Goal: Task Accomplishment & Management: Use online tool/utility

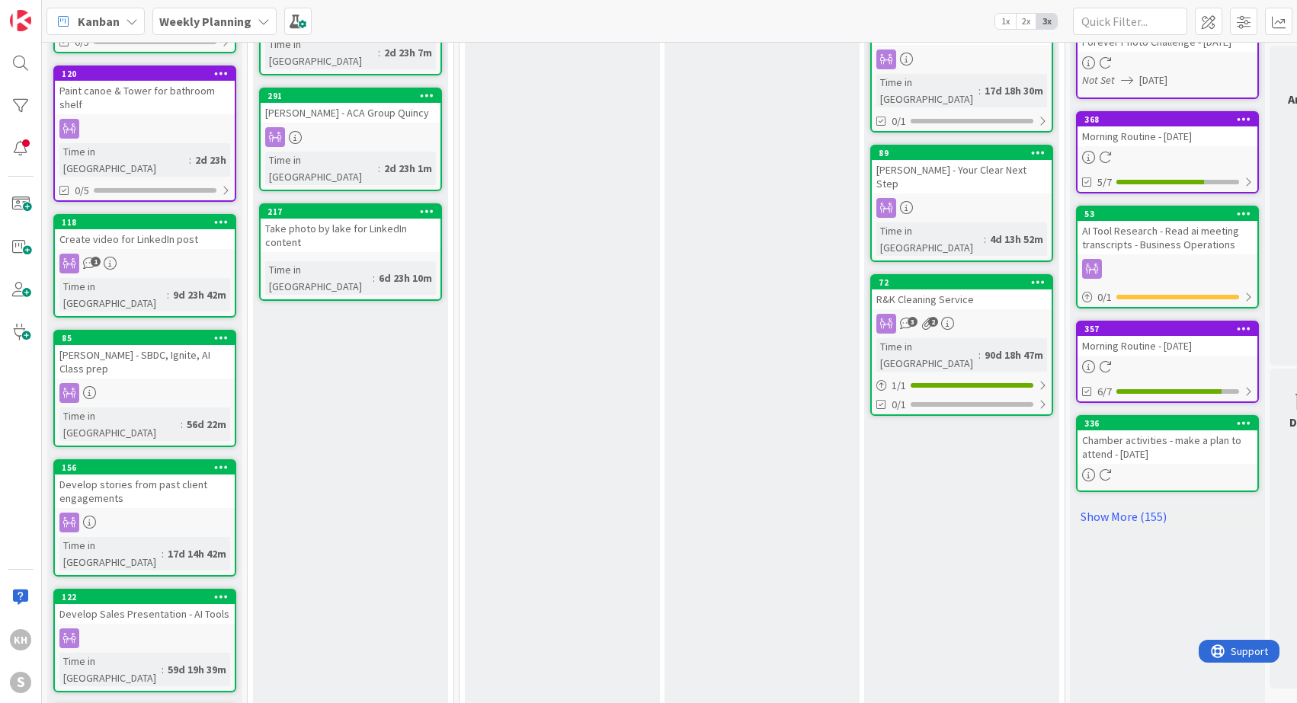
scroll to position [622, 0]
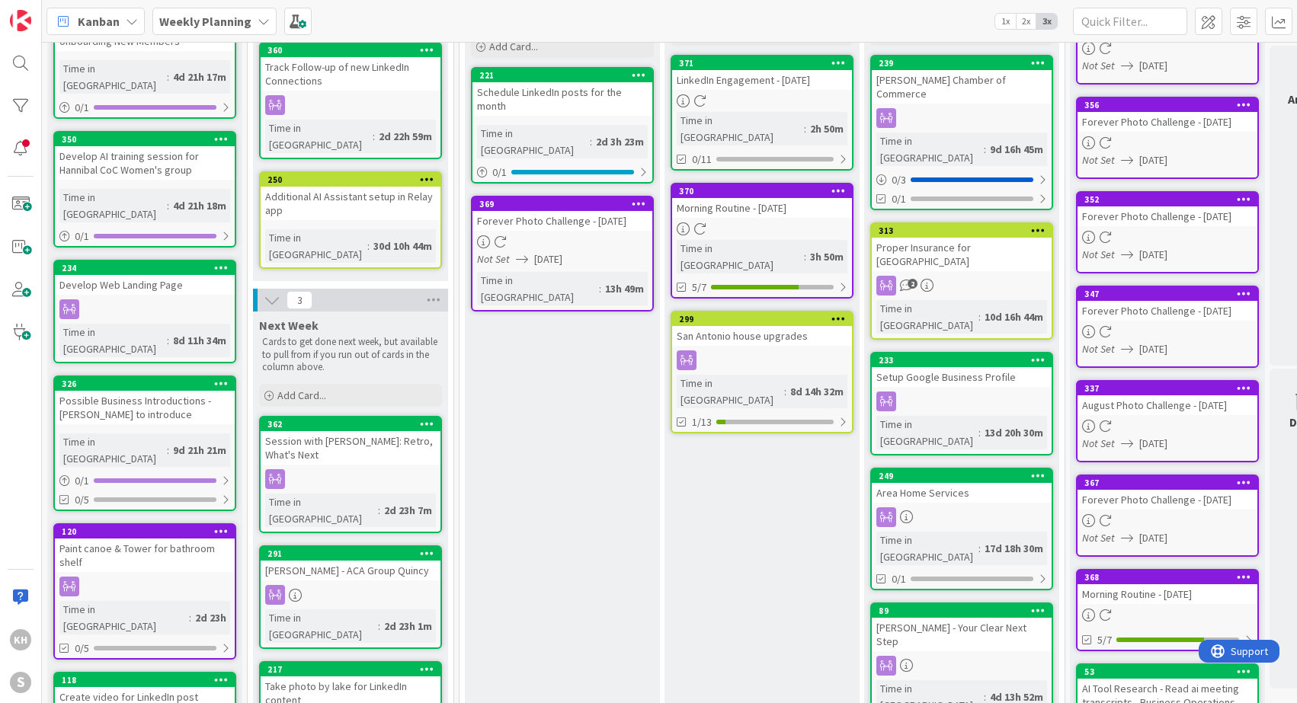
scroll to position [0, 0]
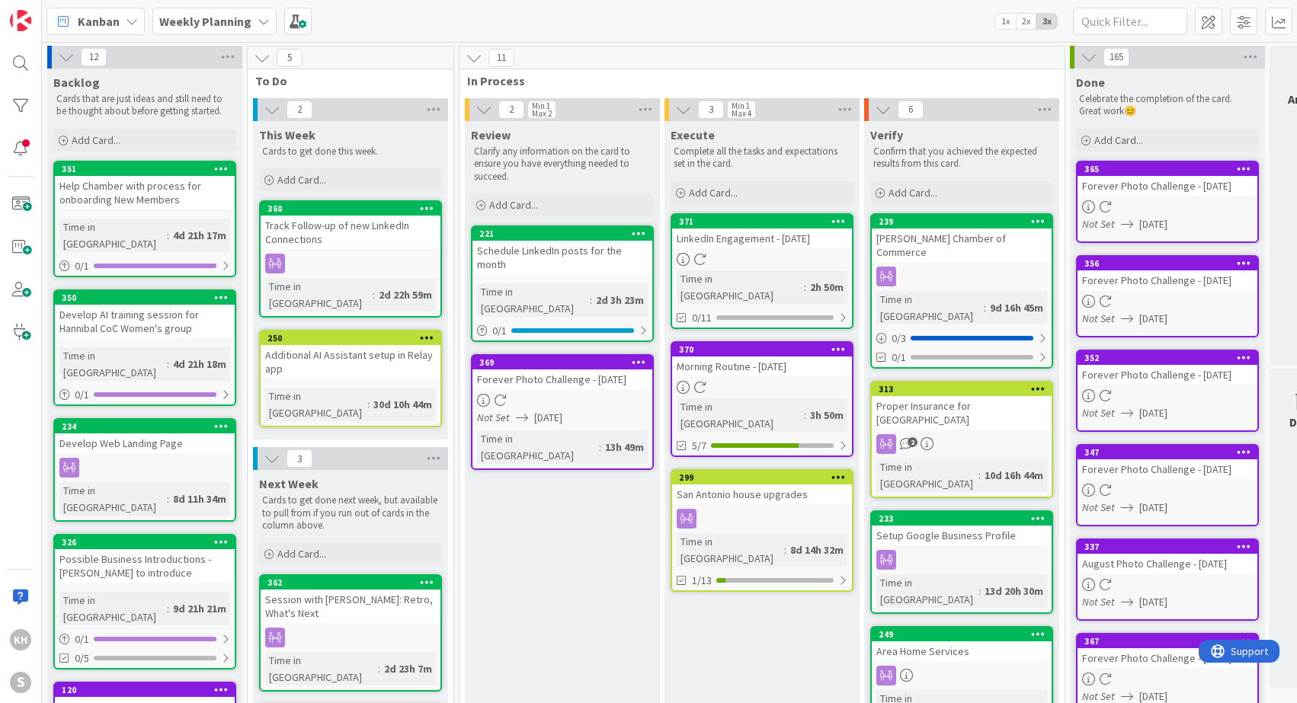
click at [259, 24] on icon at bounding box center [264, 21] width 12 height 12
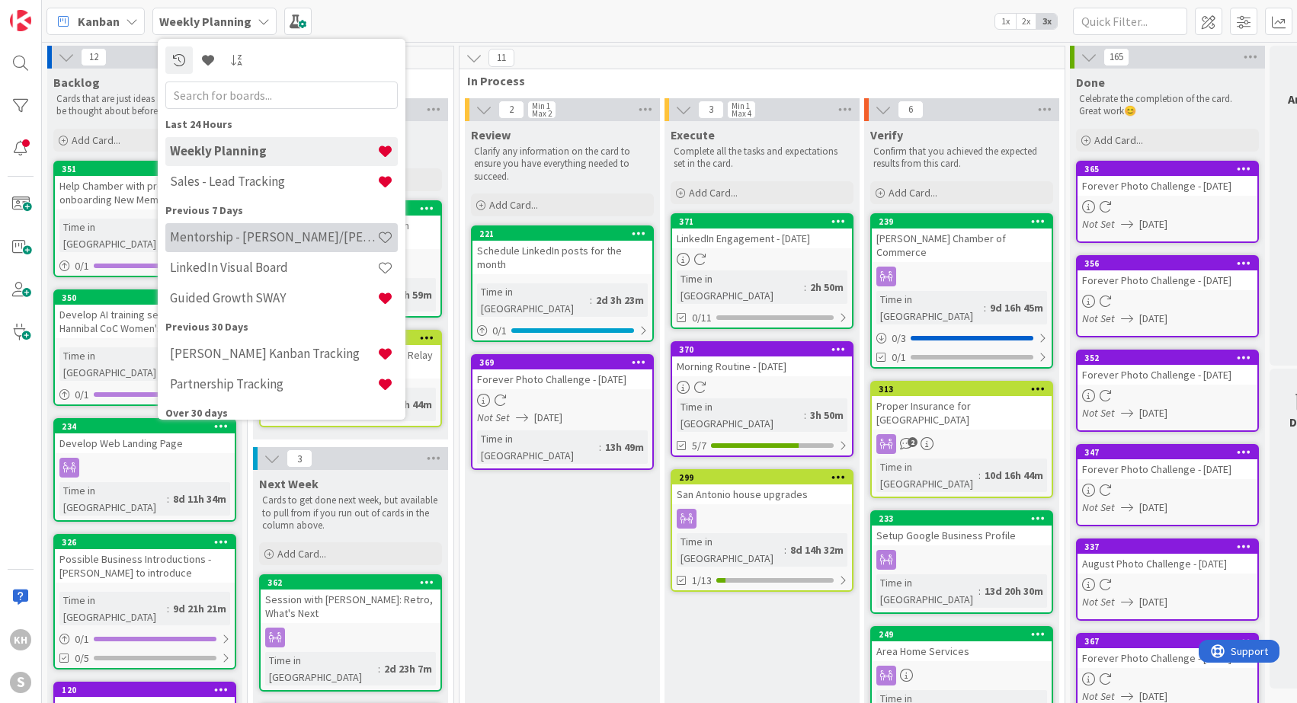
click at [229, 232] on h4 "Mentorship - [PERSON_NAME]/[PERSON_NAME]" at bounding box center [273, 236] width 207 height 15
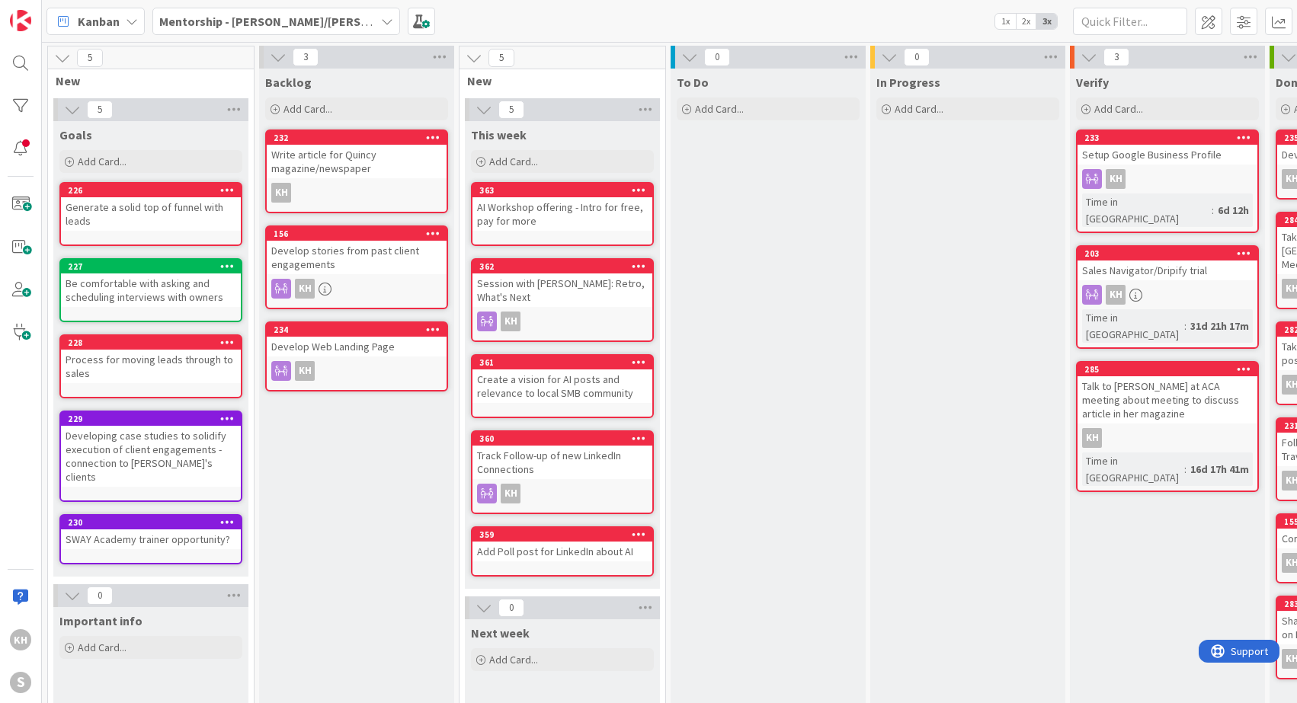
click at [377, 155] on div "Write article for Quincy magazine/newspaper" at bounding box center [357, 162] width 180 height 34
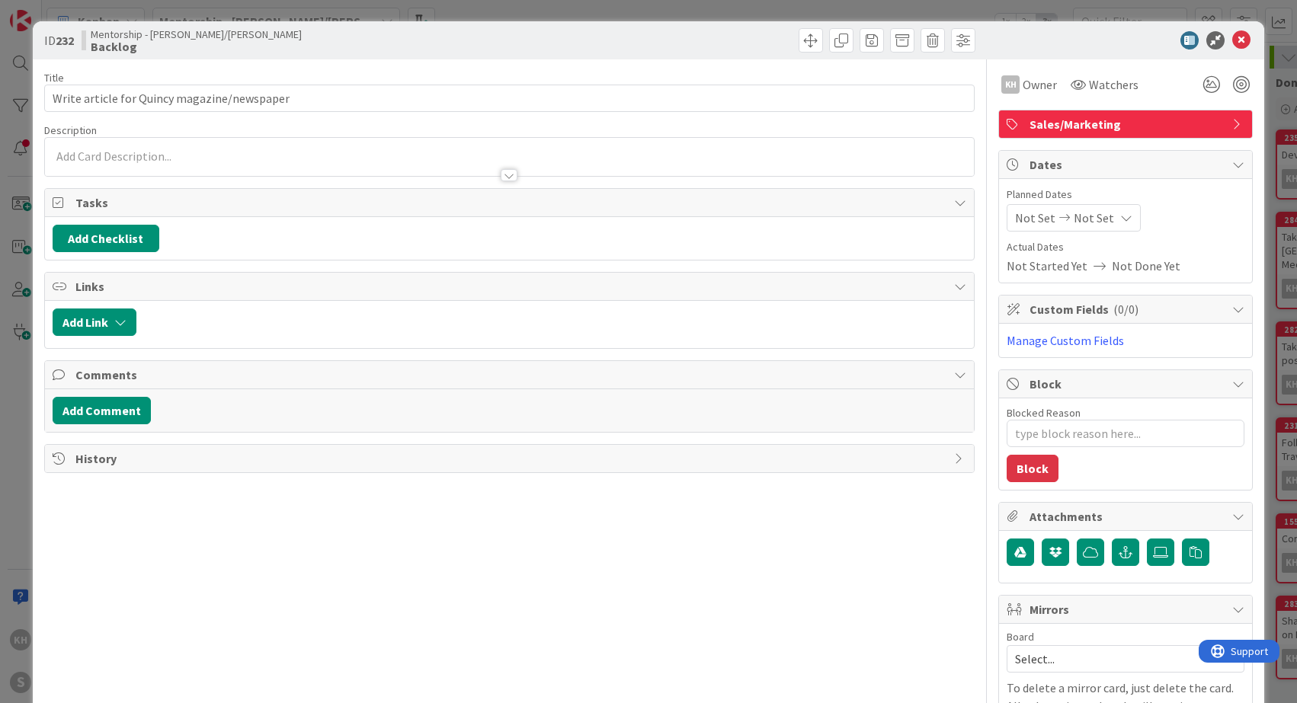
scroll to position [94, 0]
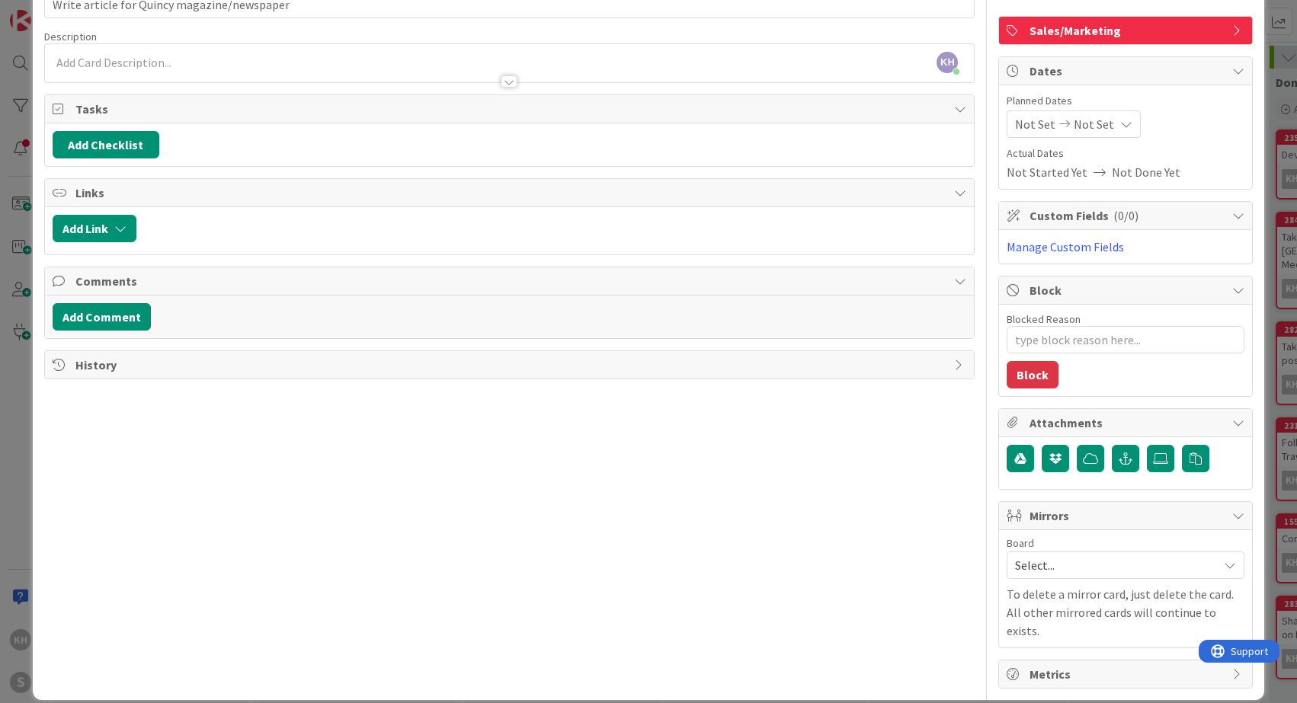
click at [1224, 565] on icon at bounding box center [1230, 565] width 12 height 12
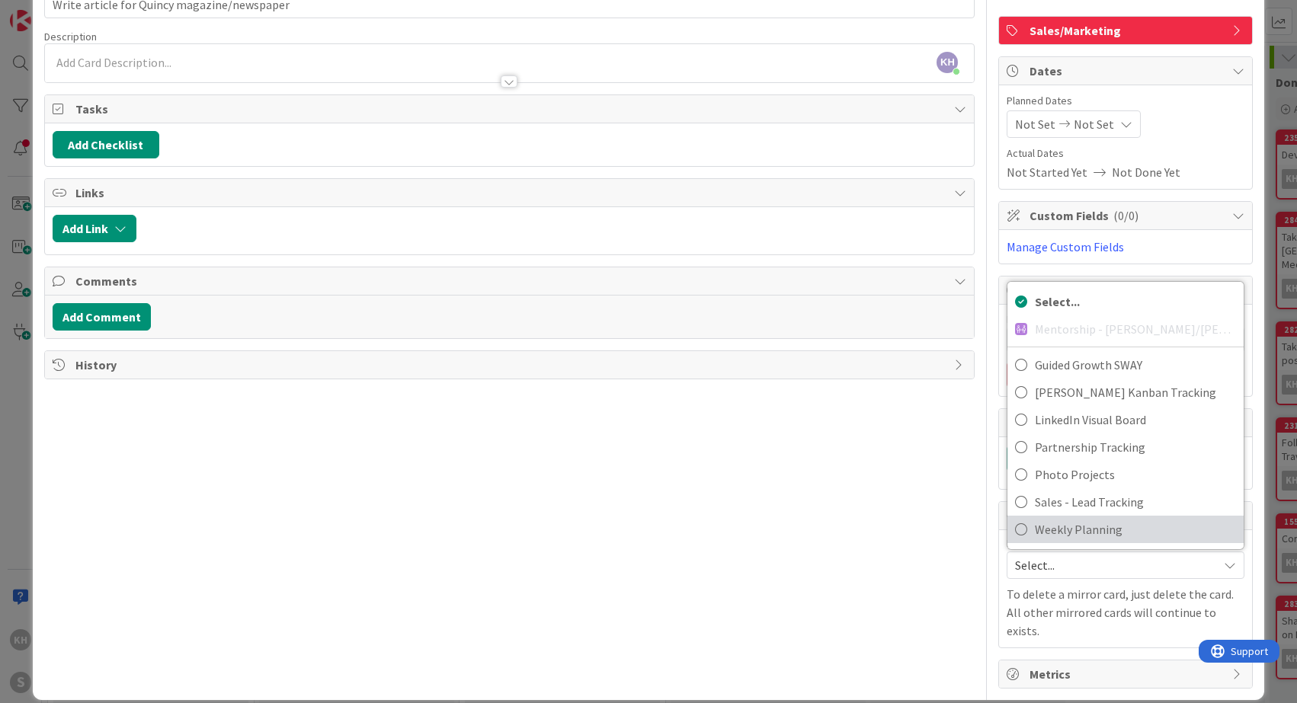
click at [1015, 524] on icon at bounding box center [1021, 529] width 12 height 23
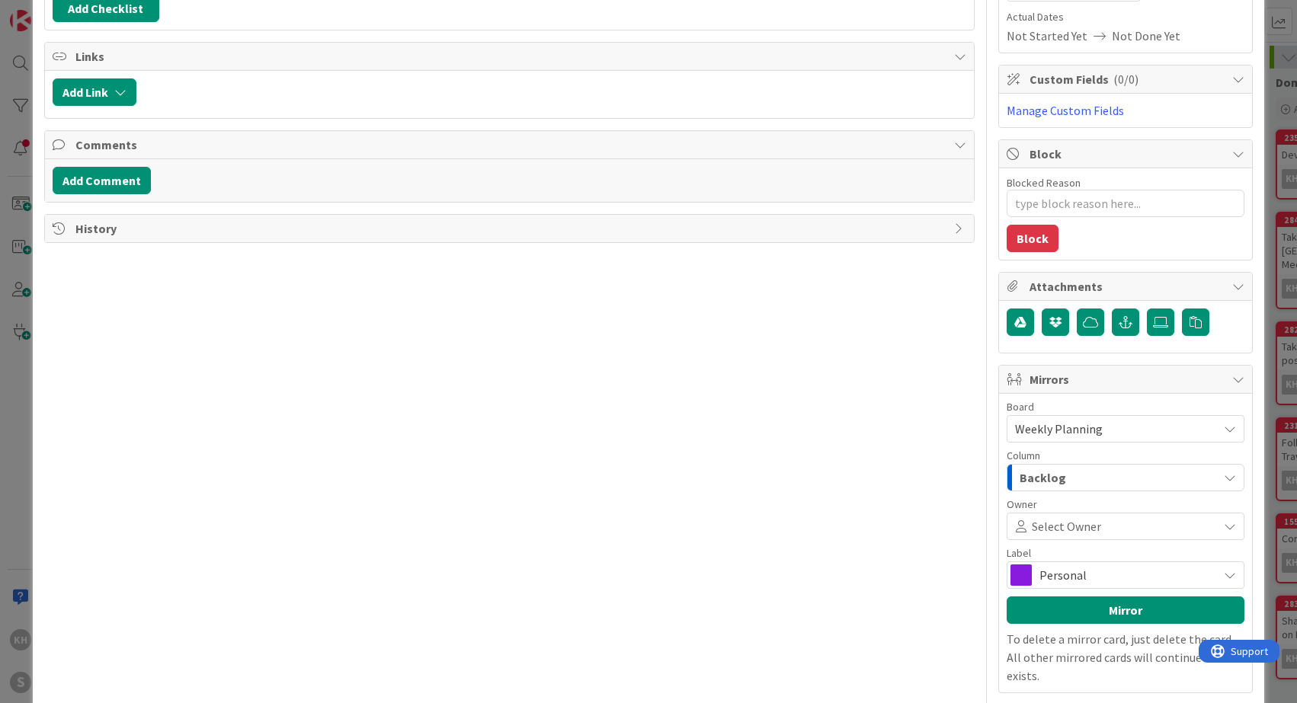
scroll to position [275, 0]
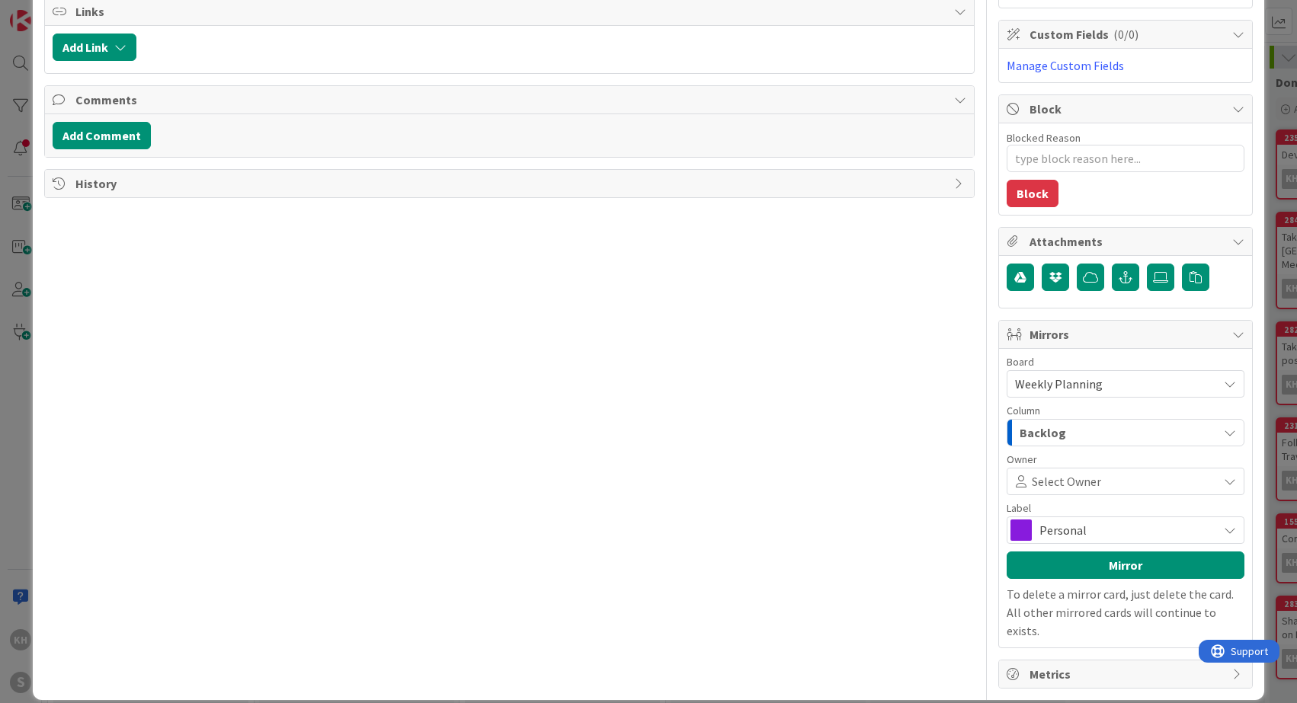
click at [1224, 429] on icon "button" at bounding box center [1230, 433] width 12 height 12
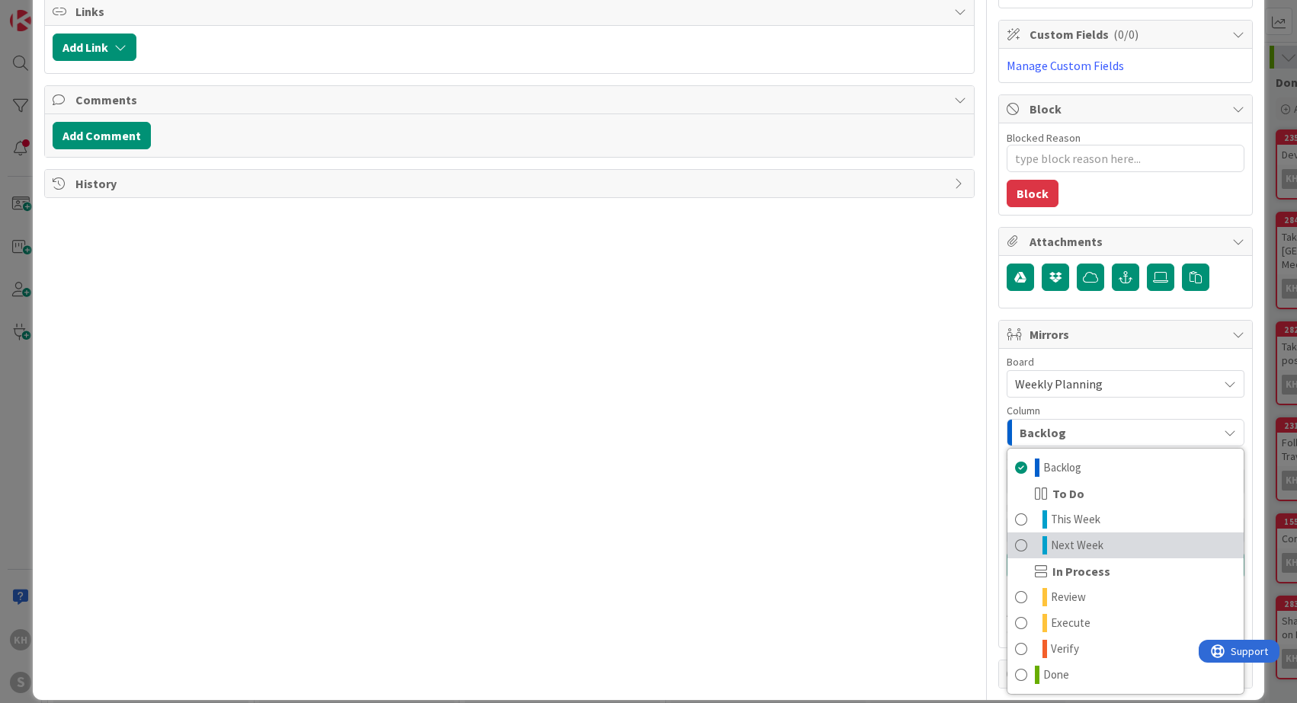
click at [1015, 542] on span at bounding box center [1021, 545] width 12 height 18
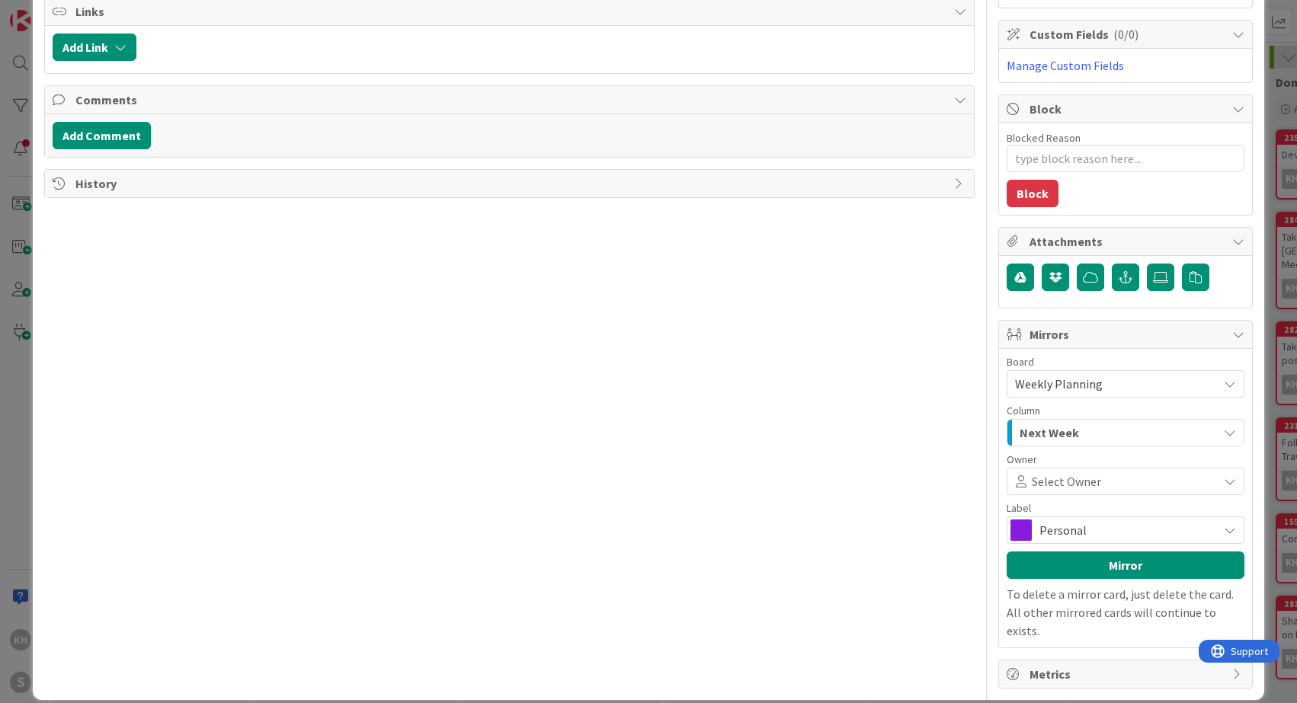
click at [1215, 523] on div "Personal" at bounding box center [1126, 530] width 238 height 27
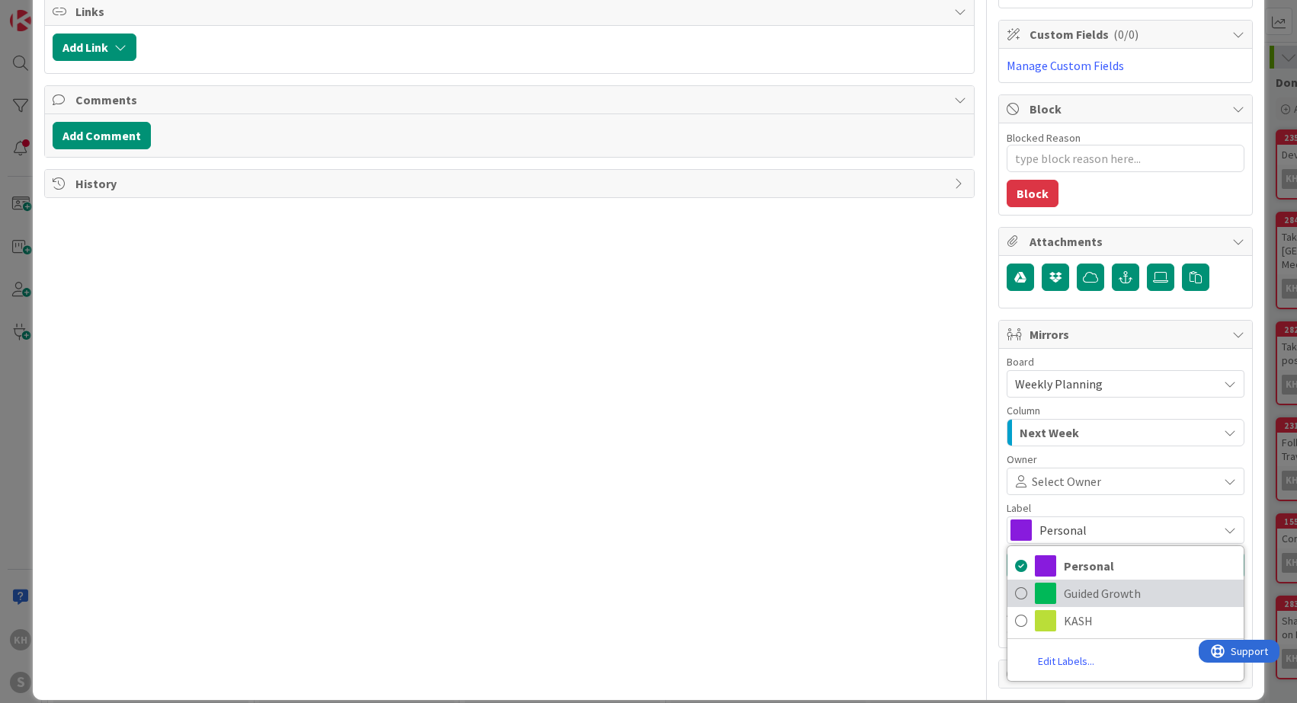
click at [1043, 591] on span at bounding box center [1045, 593] width 21 height 21
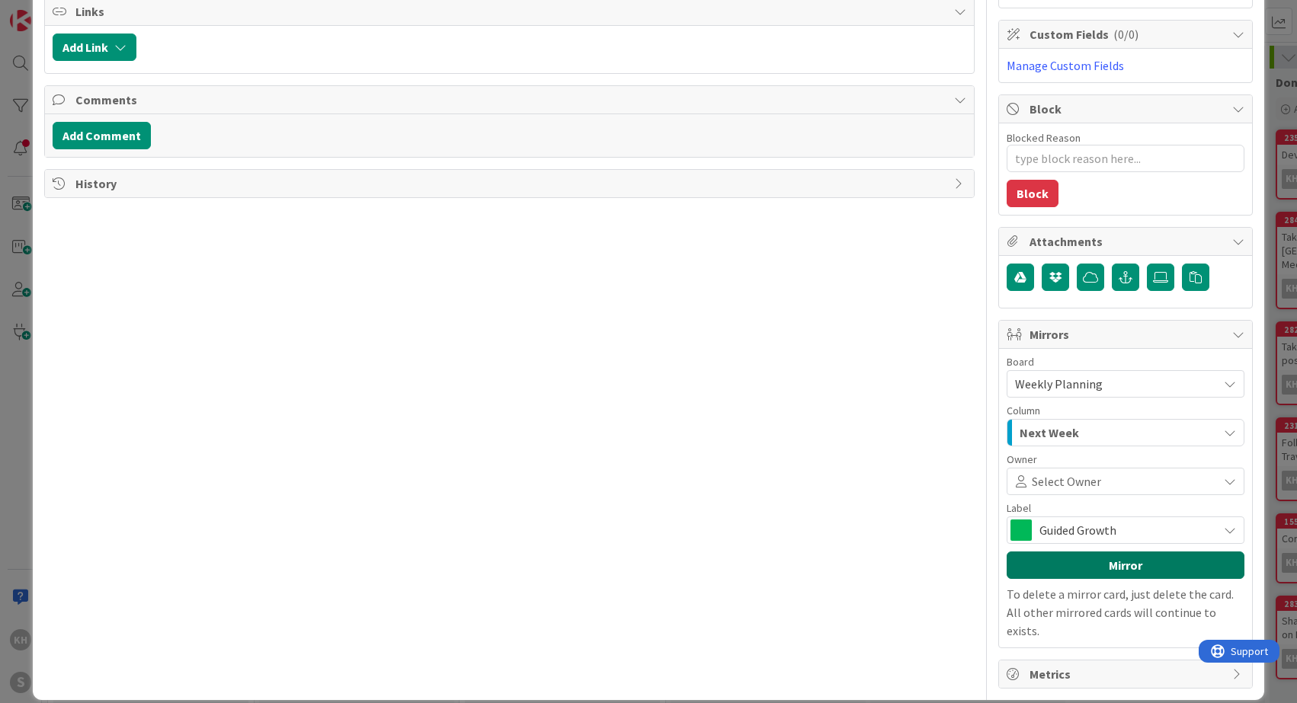
click at [1084, 573] on button "Mirror" at bounding box center [1126, 565] width 238 height 27
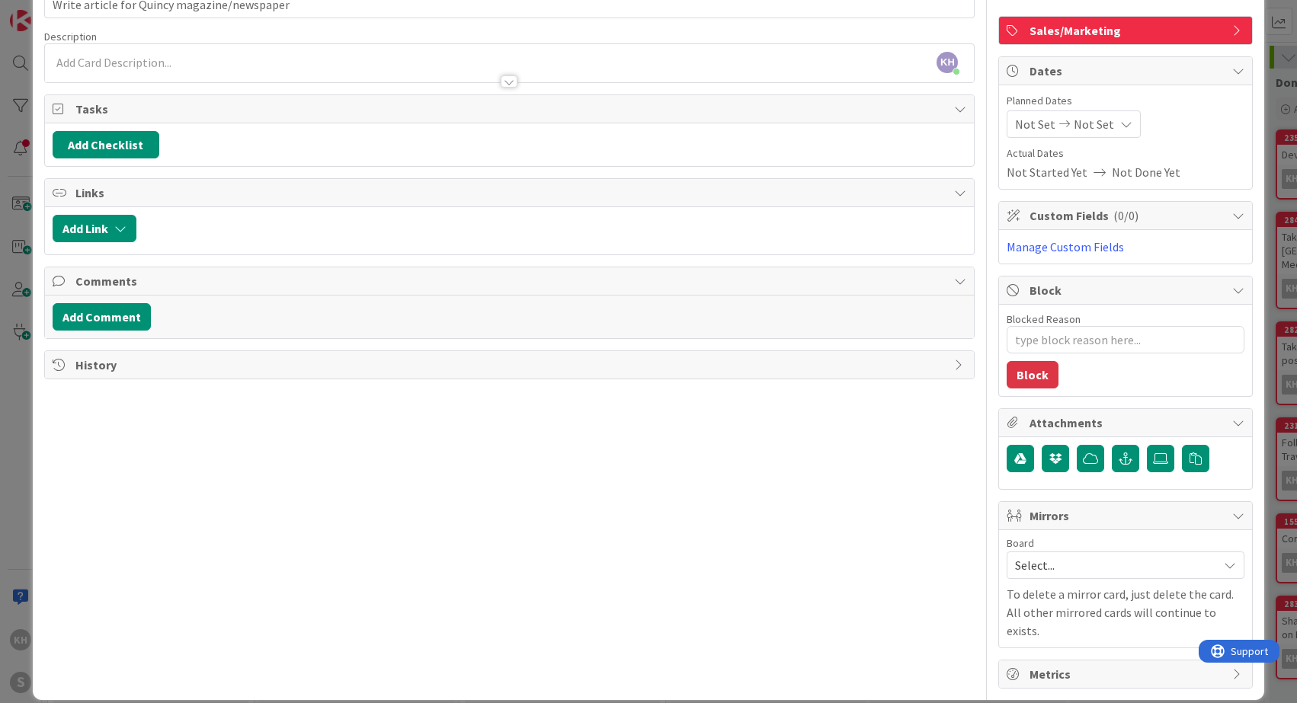
type textarea "x"
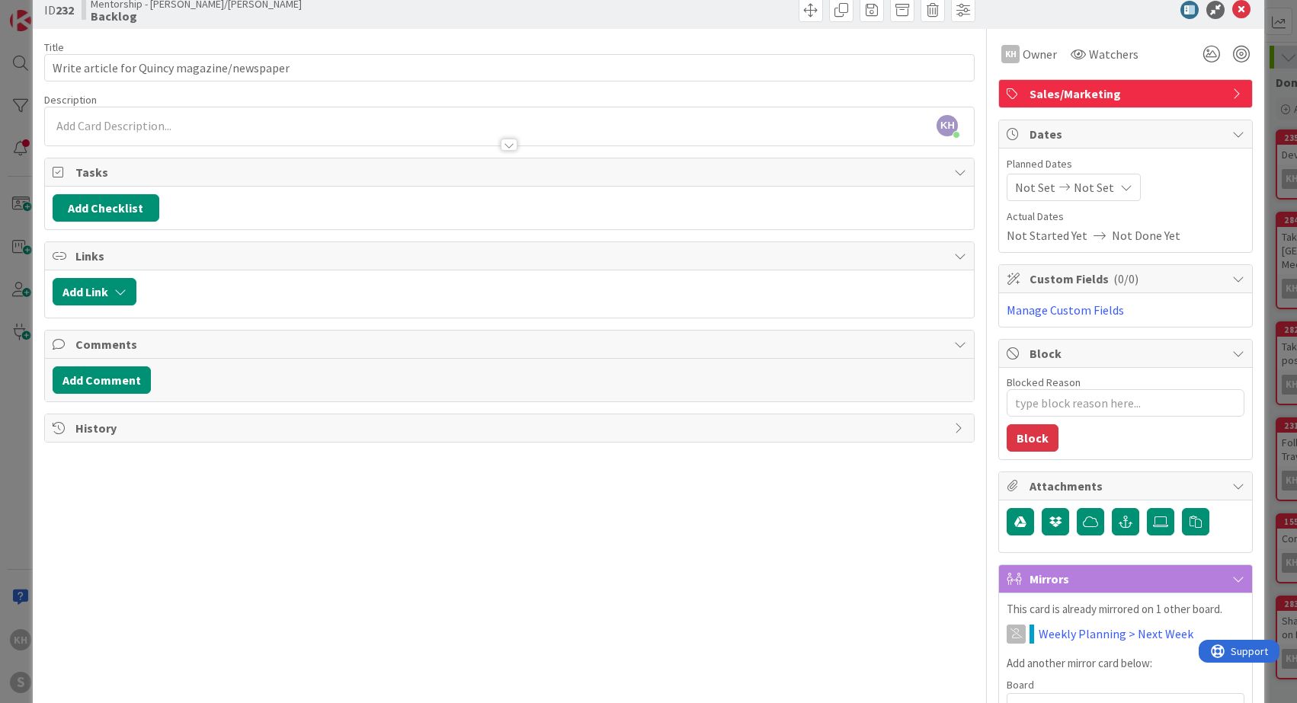
scroll to position [0, 0]
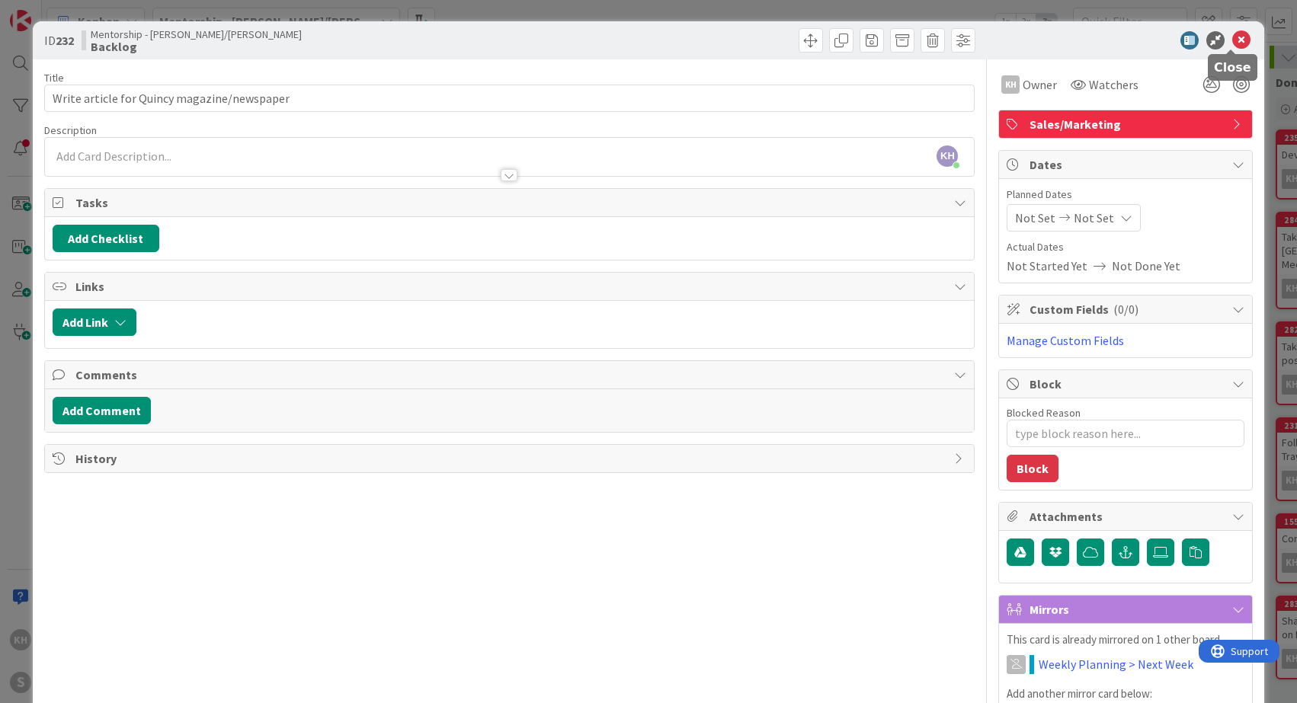
click at [1234, 41] on icon at bounding box center [1241, 40] width 18 height 18
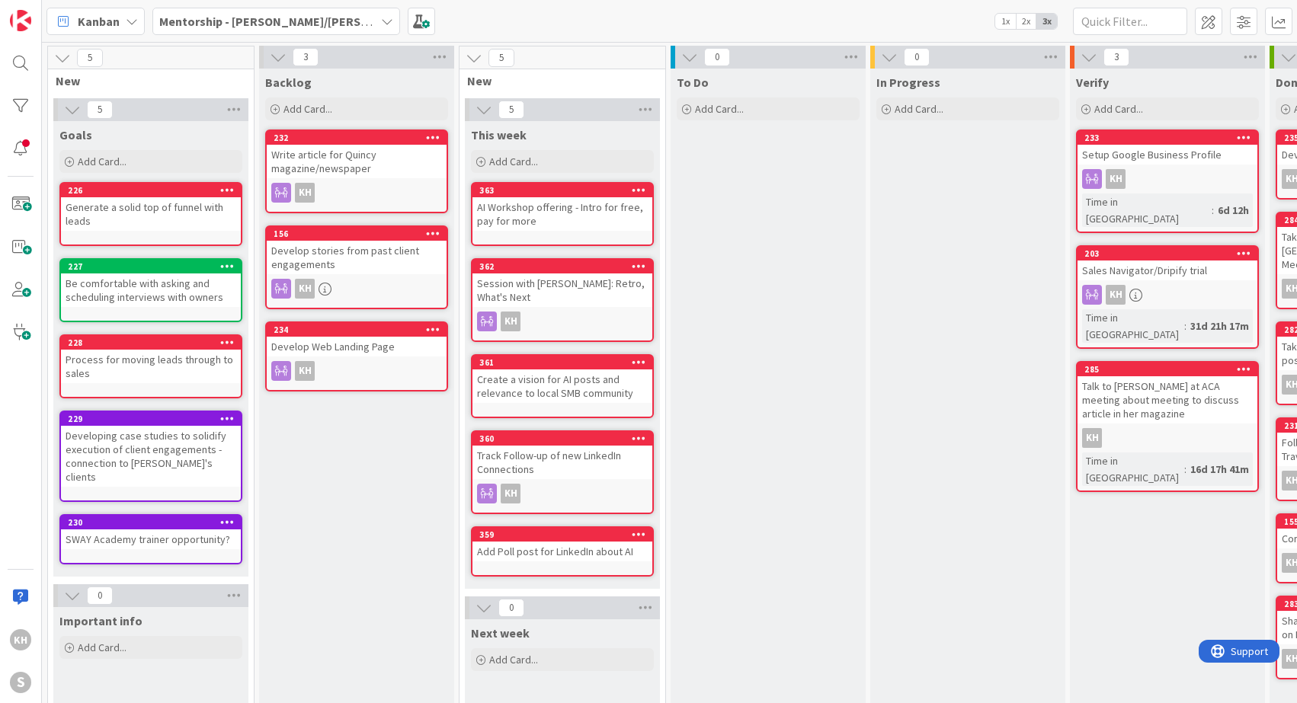
click at [381, 23] on icon at bounding box center [387, 21] width 12 height 12
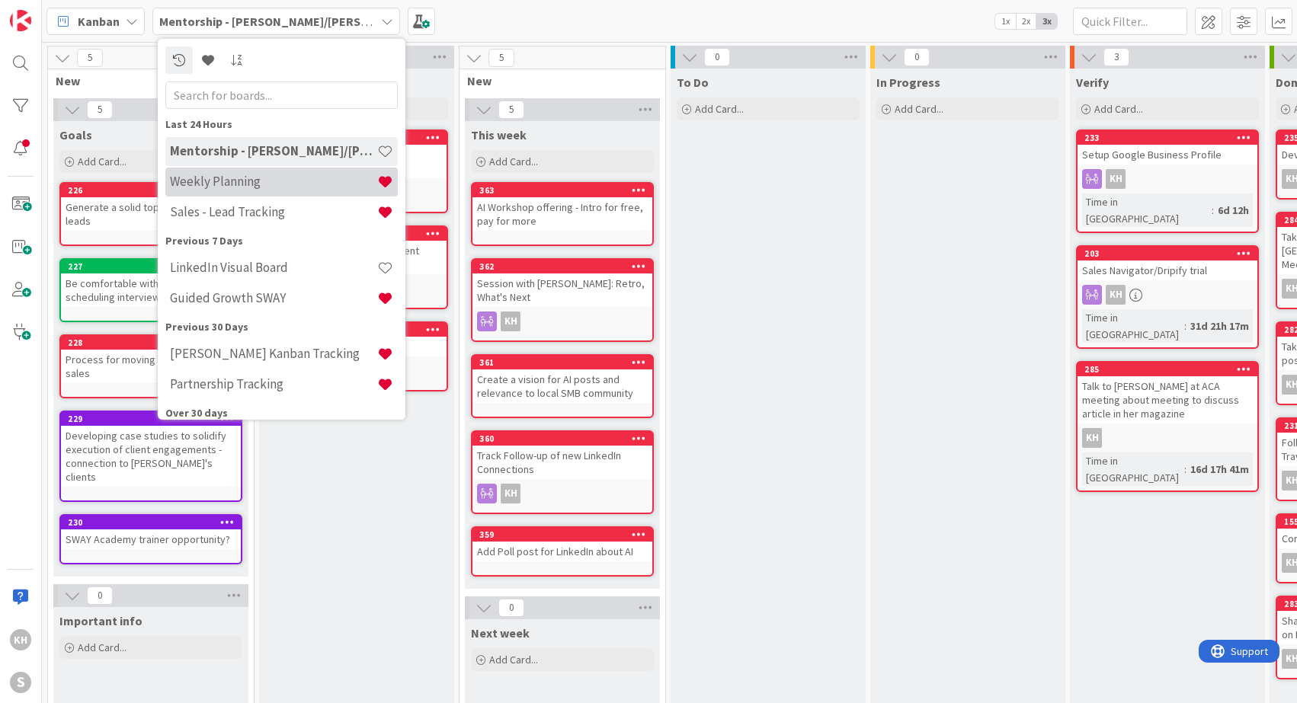
click at [210, 186] on h4 "Weekly Planning" at bounding box center [273, 181] width 207 height 15
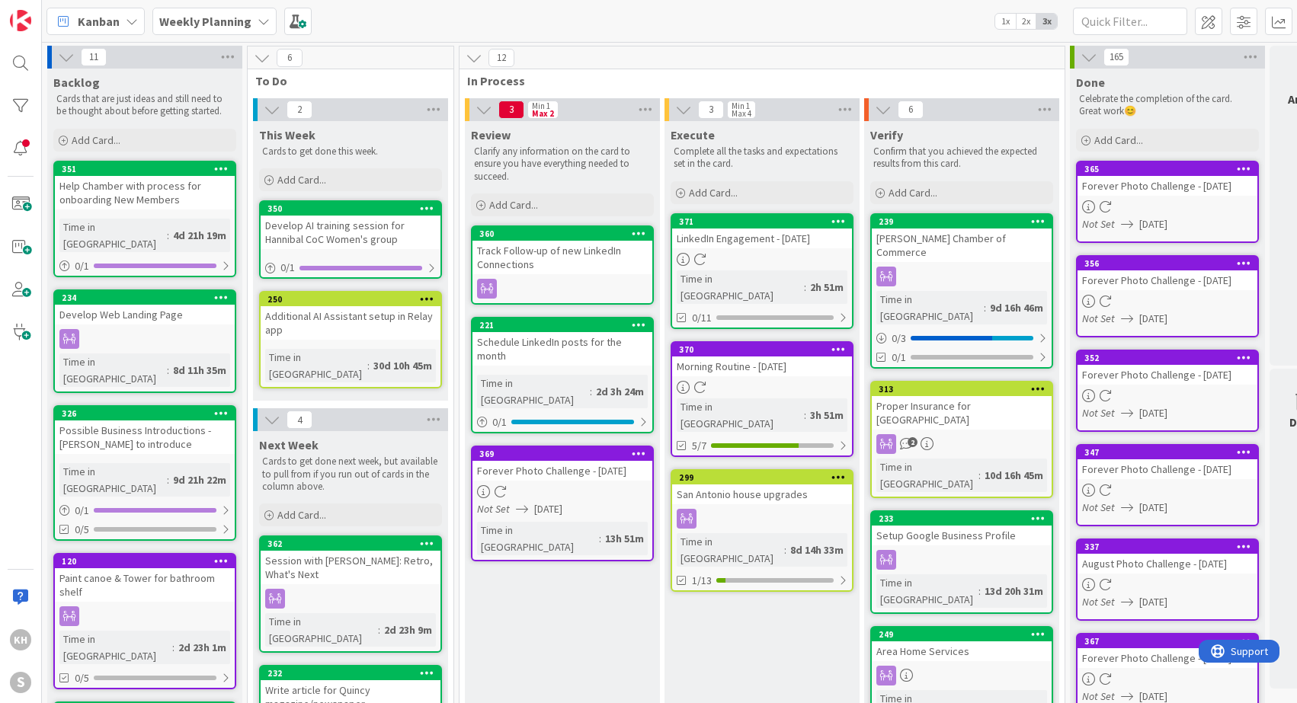
drag, startPoint x: 117, startPoint y: 280, endPoint x: 323, endPoint y: 1, distance: 347.2
